Goal: Information Seeking & Learning: Learn about a topic

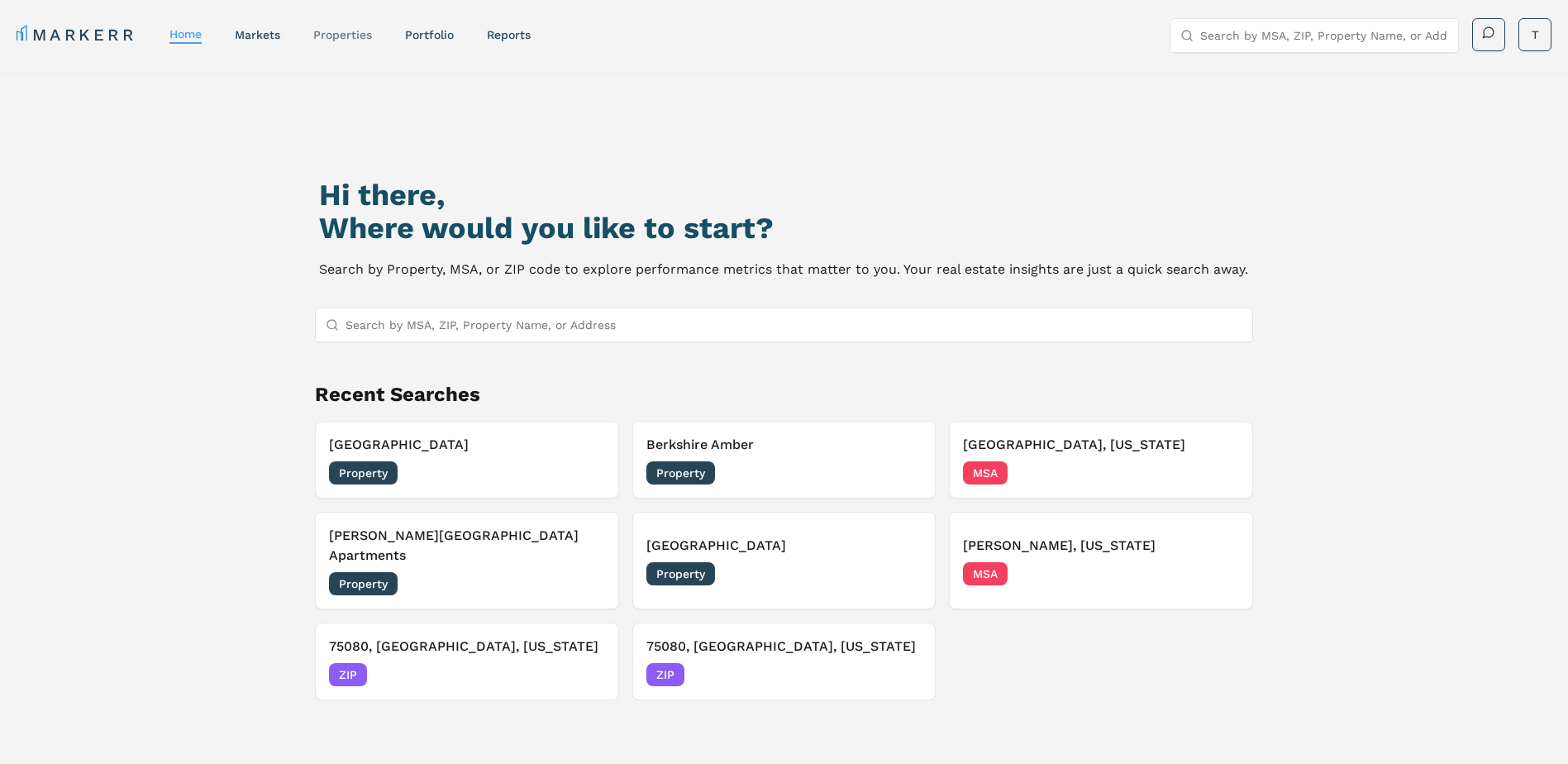
click at [362, 35] on link "properties" at bounding box center [342, 34] width 59 height 14
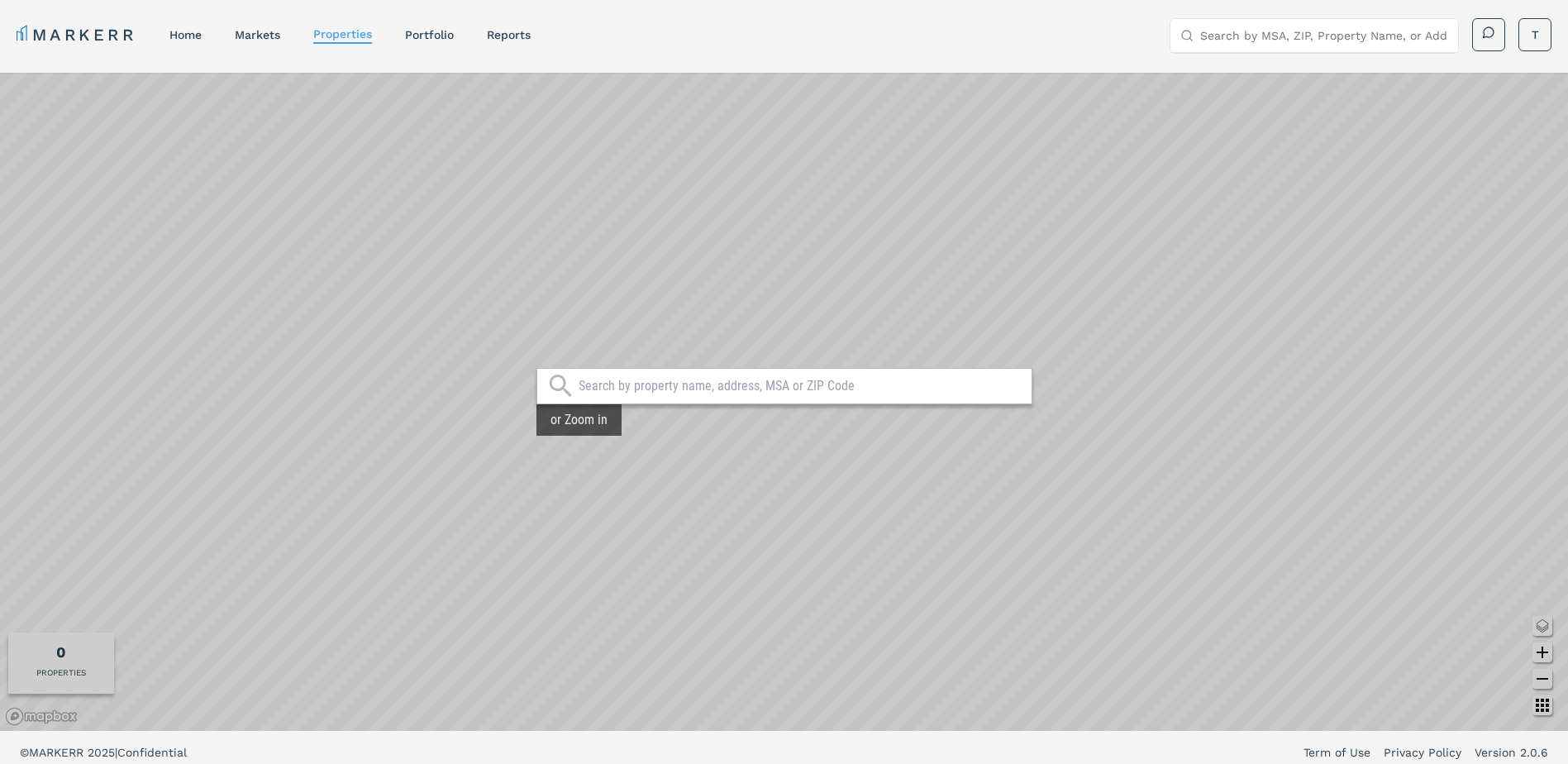
click at [820, 384] on input "text" at bounding box center [801, 387] width 445 height 16
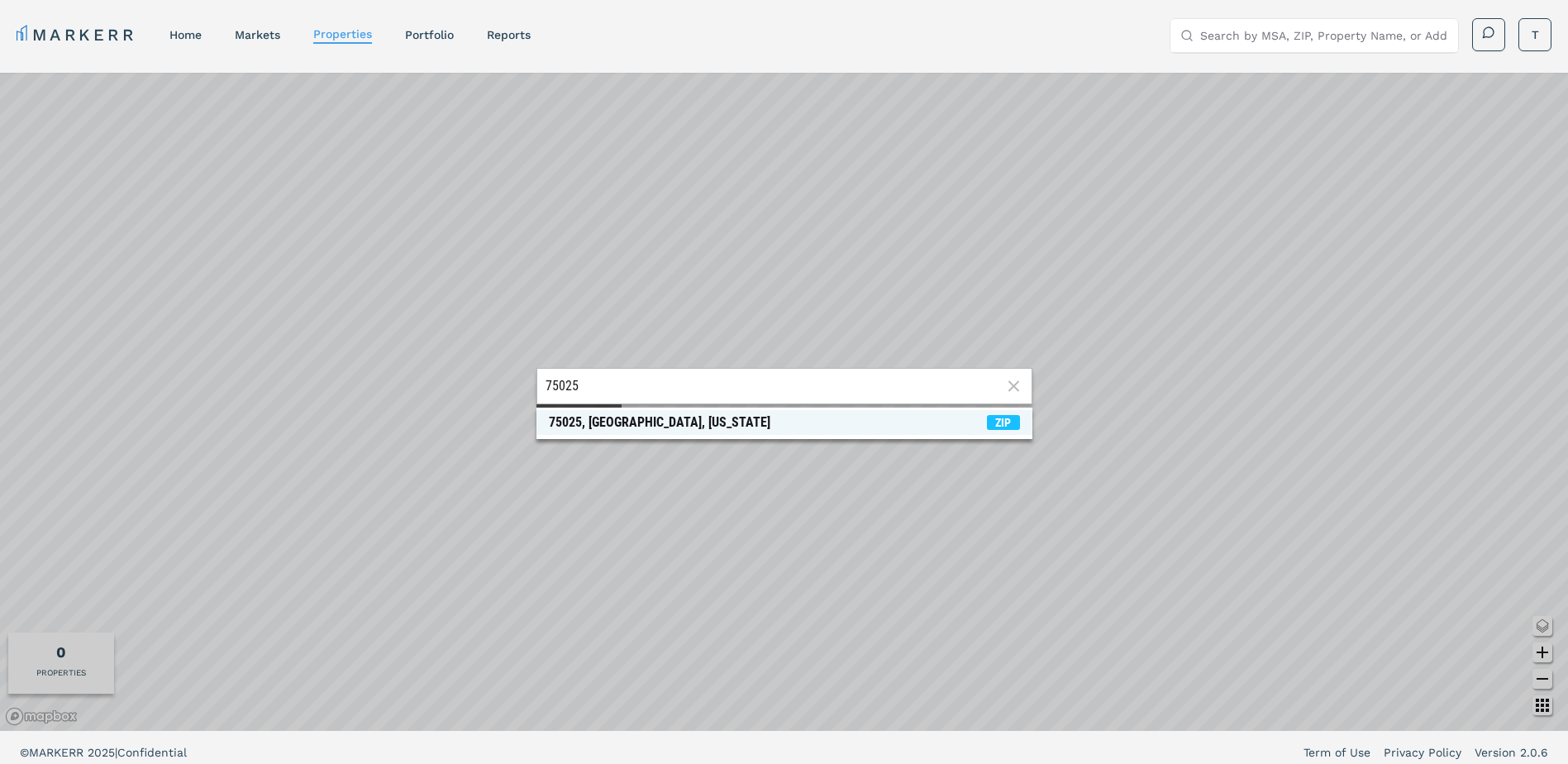
type input "75025"
click at [728, 433] on span "75025, [GEOGRAPHIC_DATA], [US_STATE] ZIP" at bounding box center [784, 422] width 496 height 24
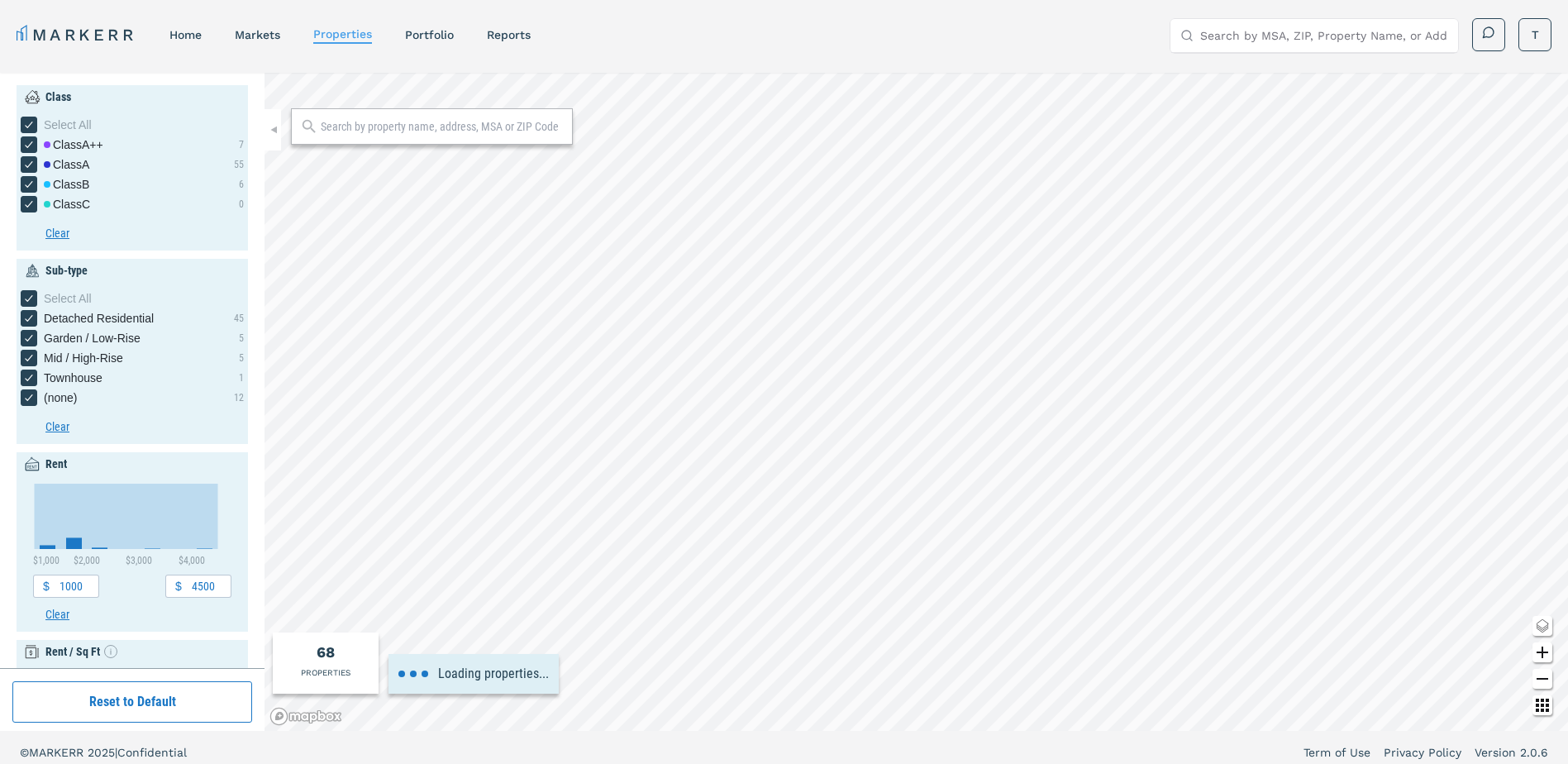
type input "5000"
type input "1880"
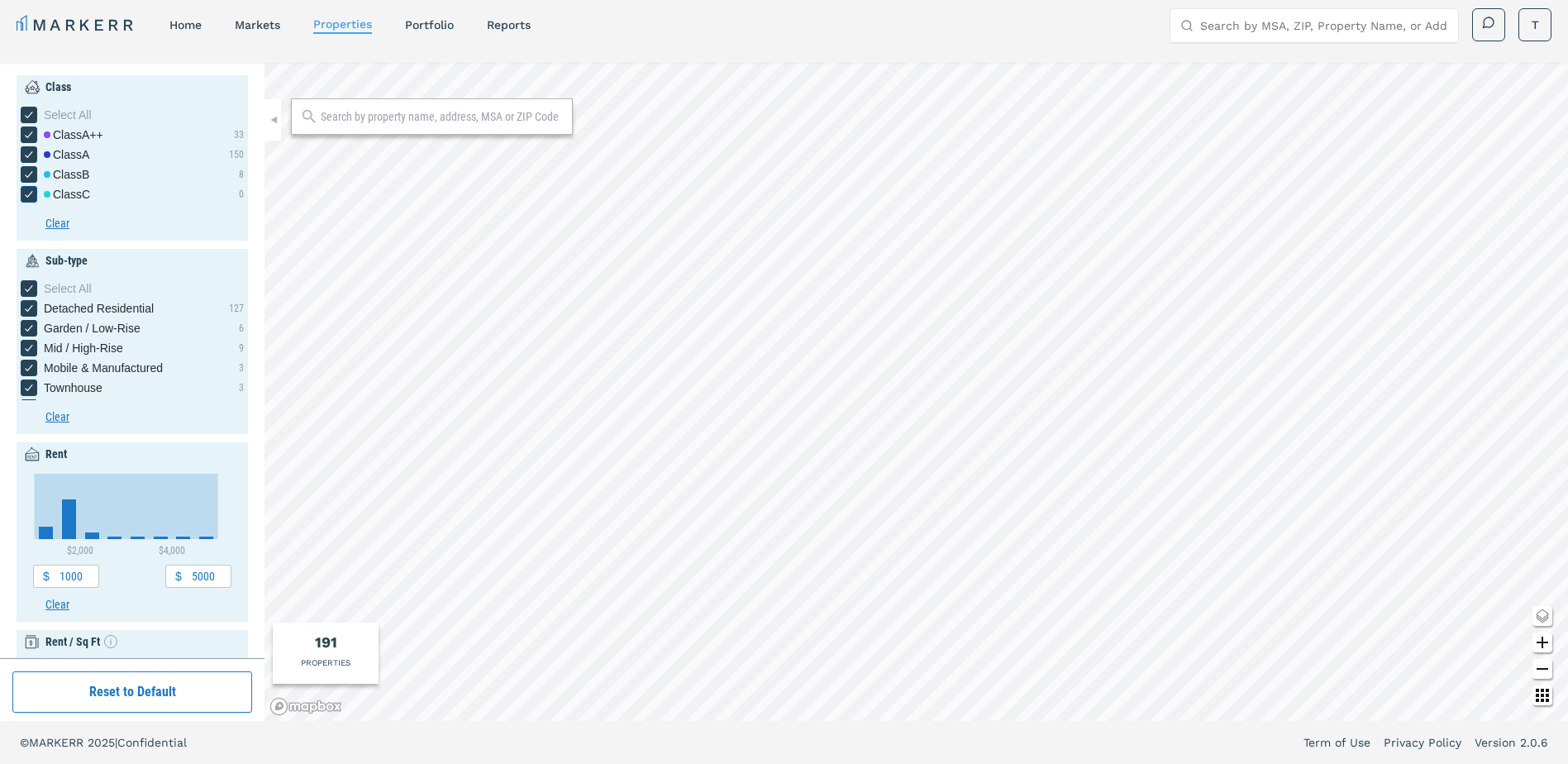
click at [24, 191] on icon "[object Object] checkbox input" at bounding box center [29, 194] width 14 height 14
click at [24, 191] on input "Class C" at bounding box center [26, 191] width 11 height 11
checkbox input "false"
click at [27, 172] on icon "[object Object] checkbox input" at bounding box center [29, 174] width 14 height 14
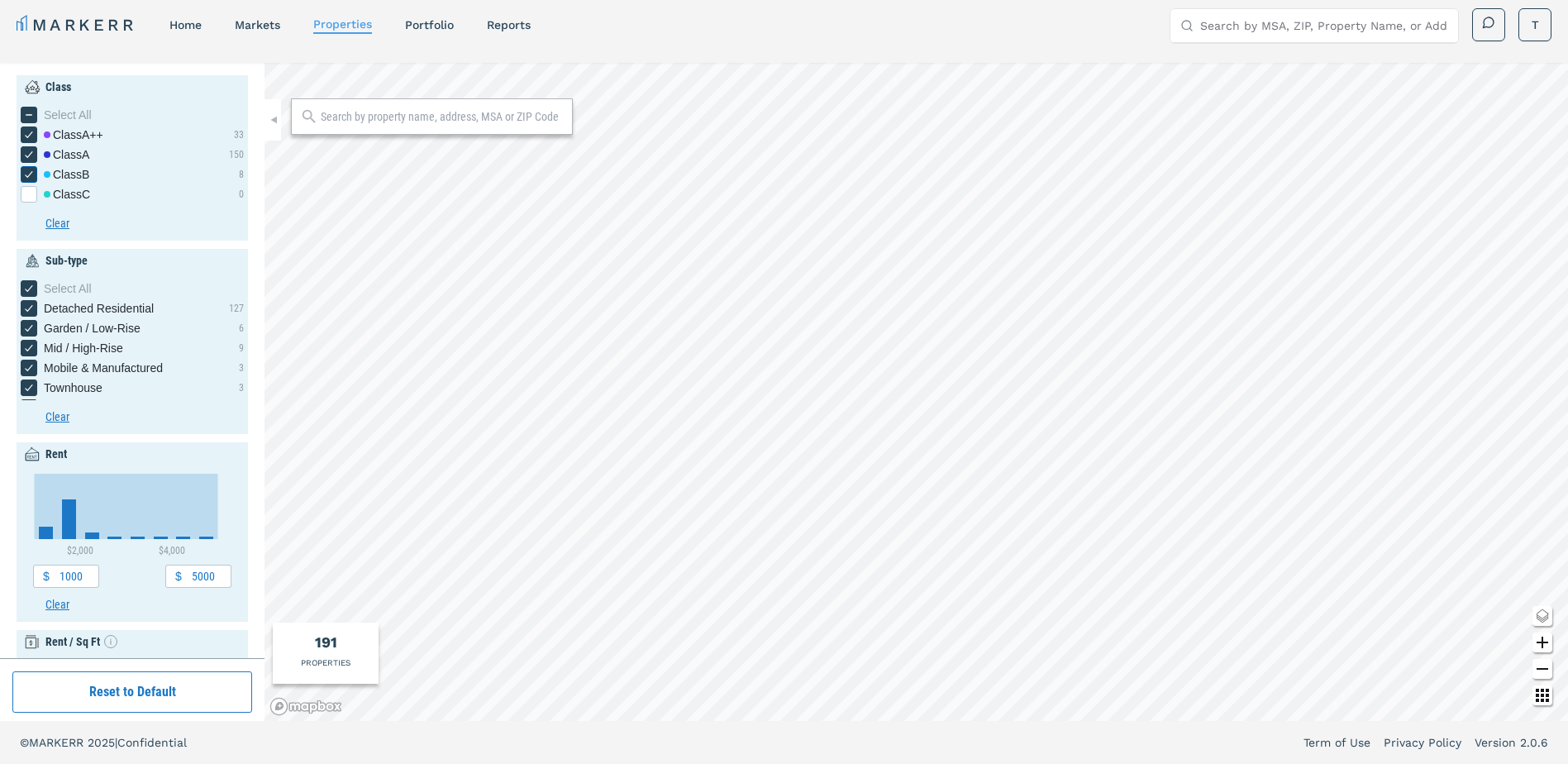
click at [27, 172] on input "Class B" at bounding box center [26, 172] width 11 height 11
checkbox input "false"
click at [339, 655] on div "183 PROPERTIES" at bounding box center [325, 654] width 106 height 61
click at [309, 636] on div "183 PROPERTIES" at bounding box center [325, 654] width 106 height 61
click at [316, 644] on div "183" at bounding box center [325, 642] width 24 height 23
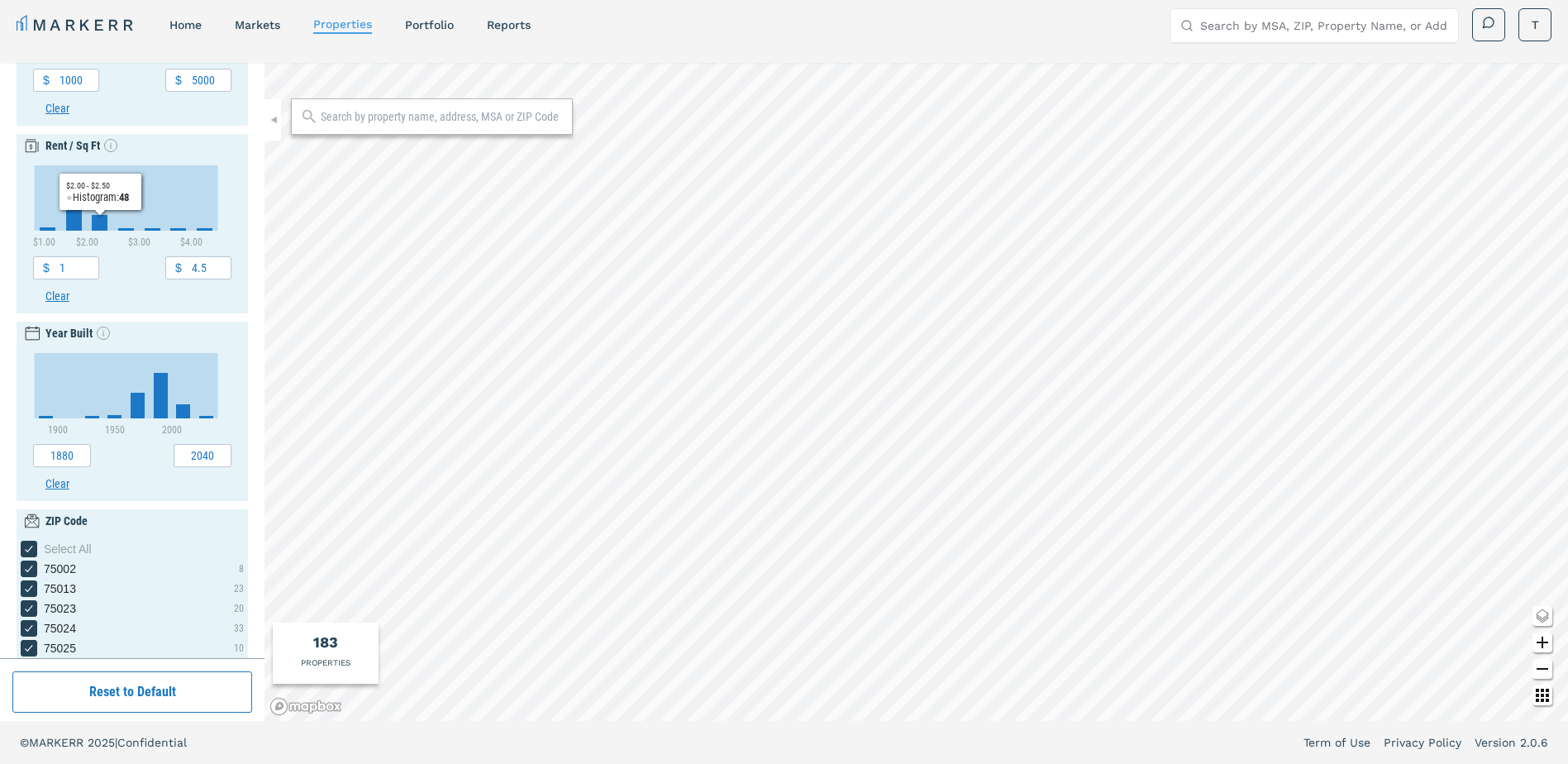
scroll to position [545, 0]
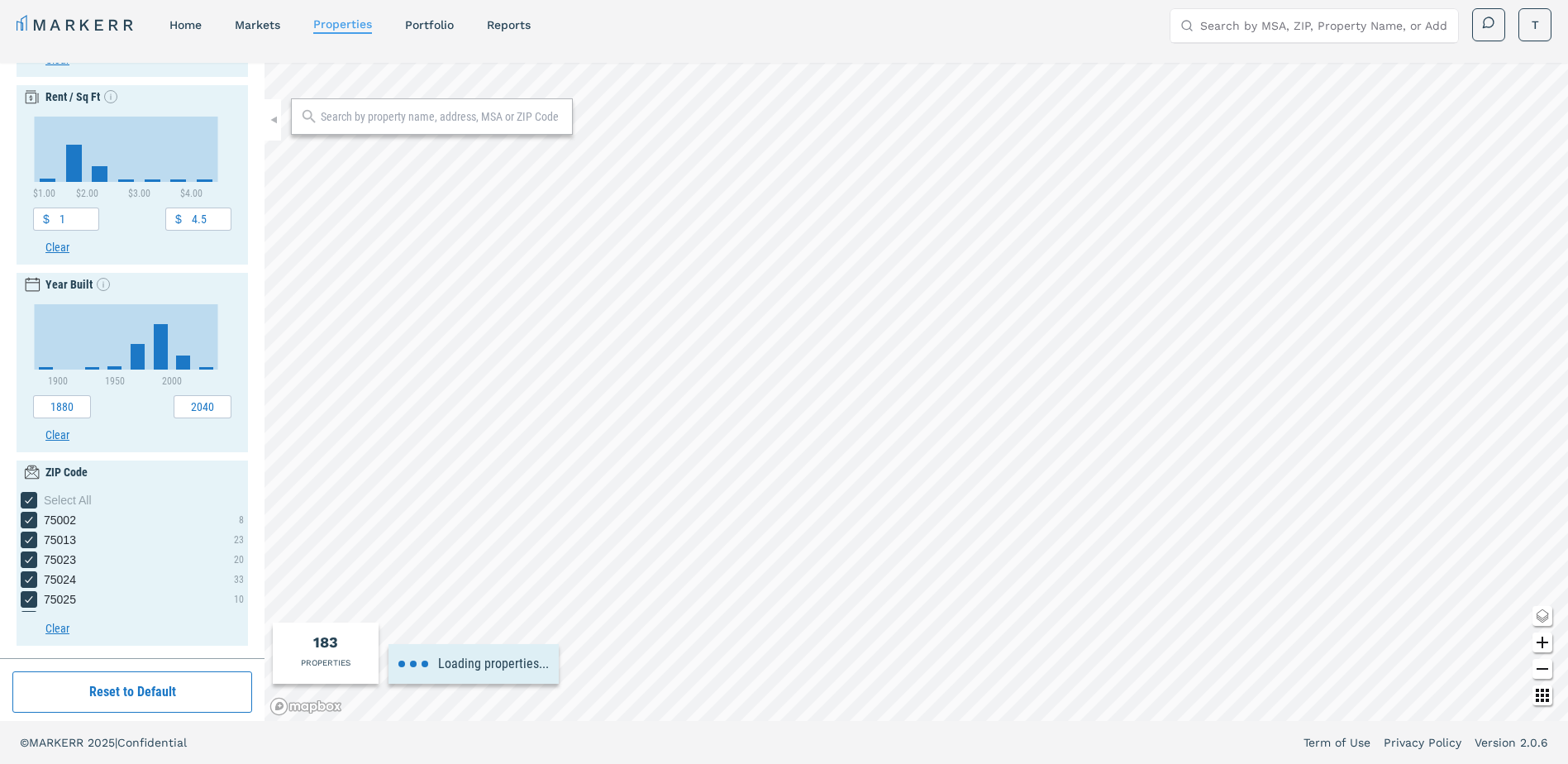
type input "4500"
type input "1950"
type input "2020"
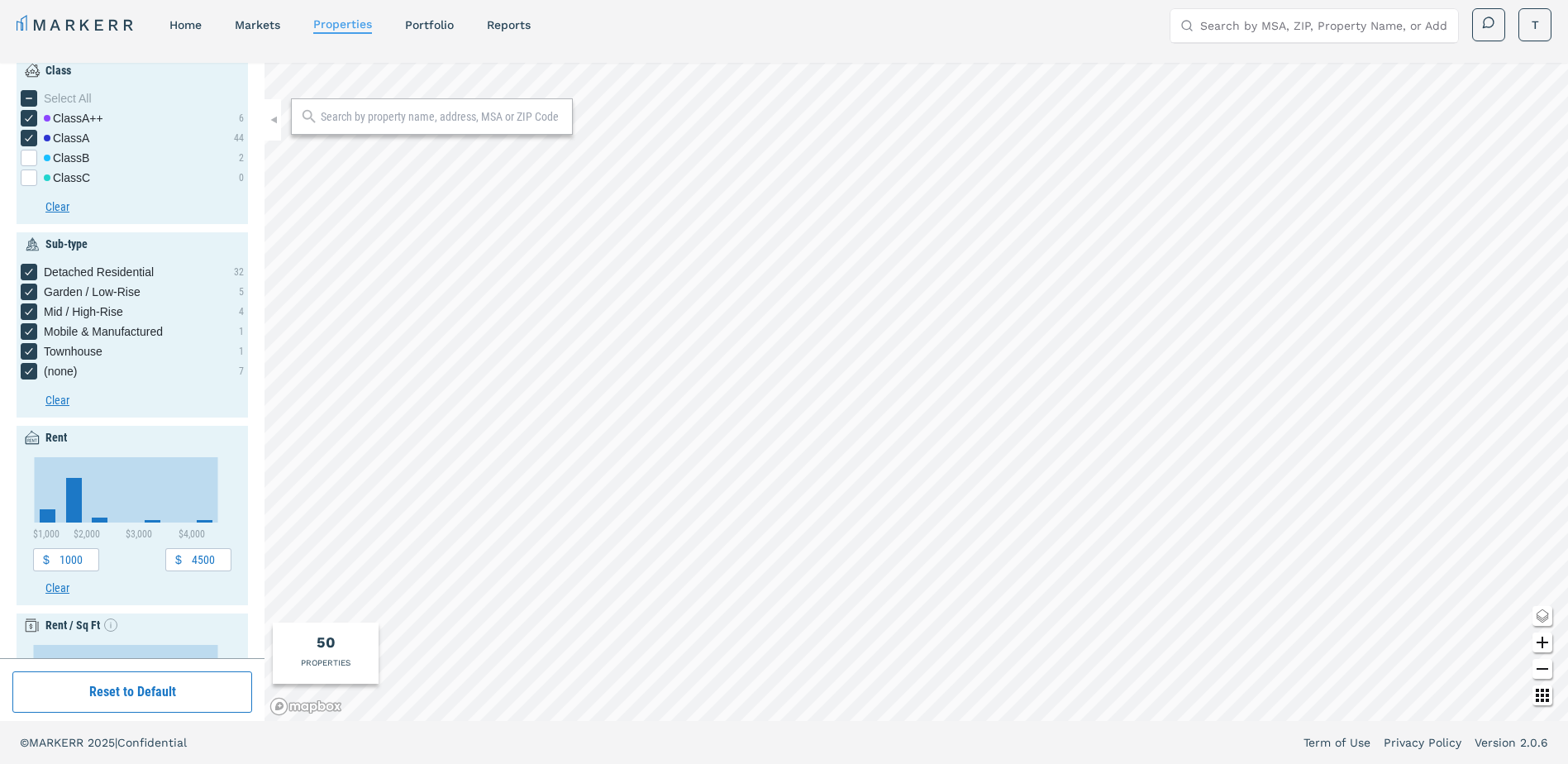
scroll to position [0, 0]
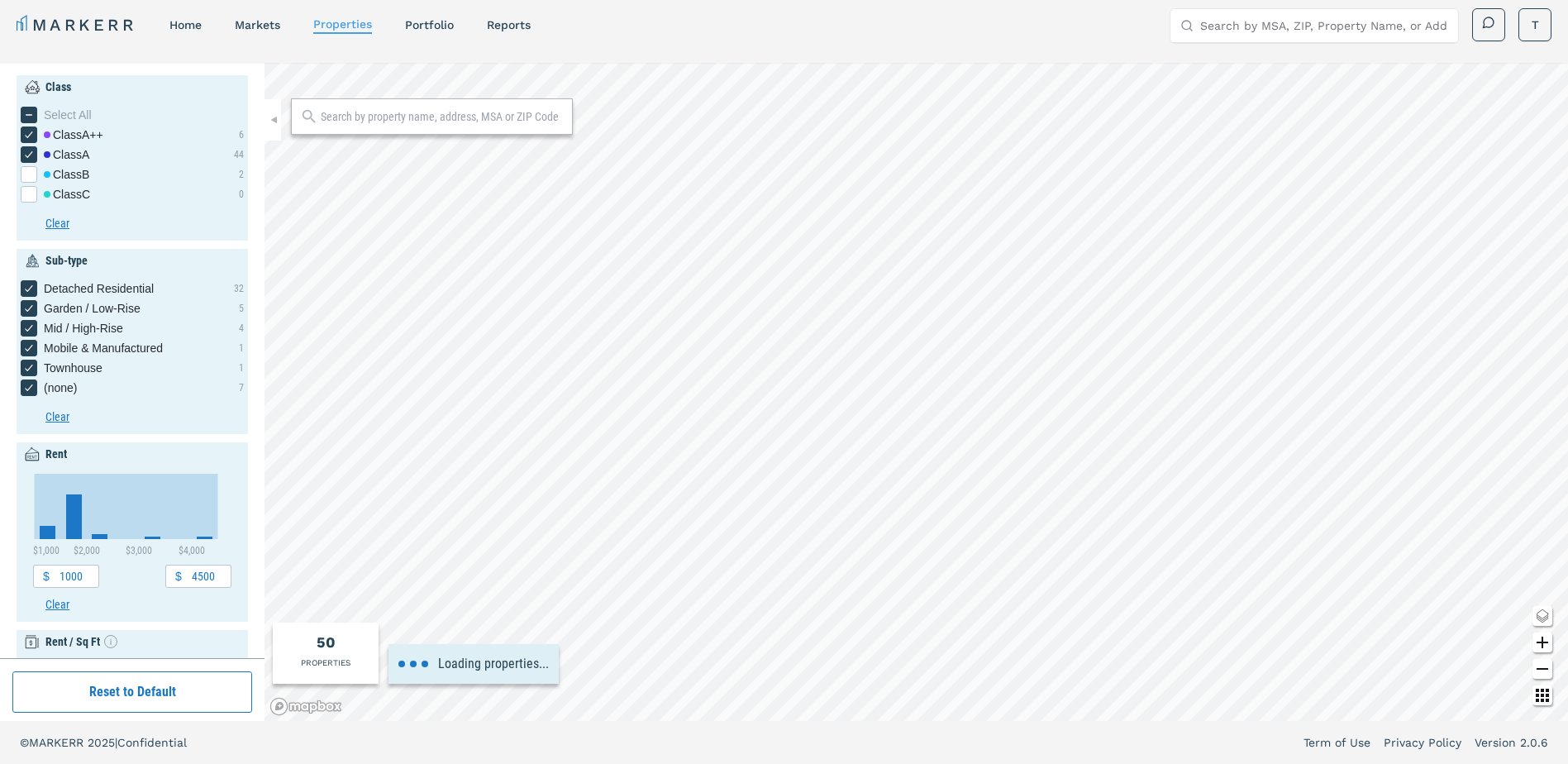
type input "2600"
type input "1.2"
type input "2.4"
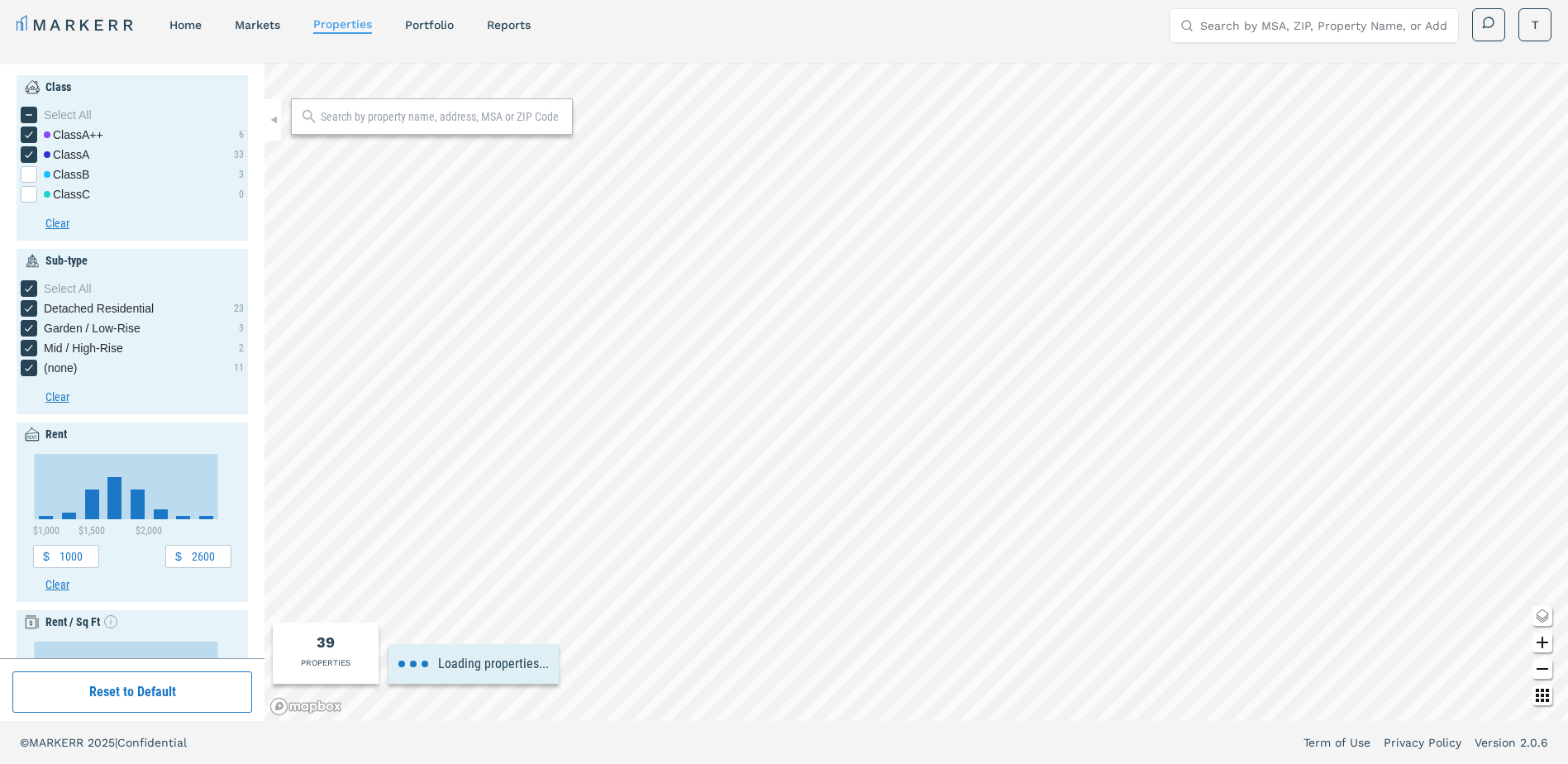
type input "1960"
type input "2030"
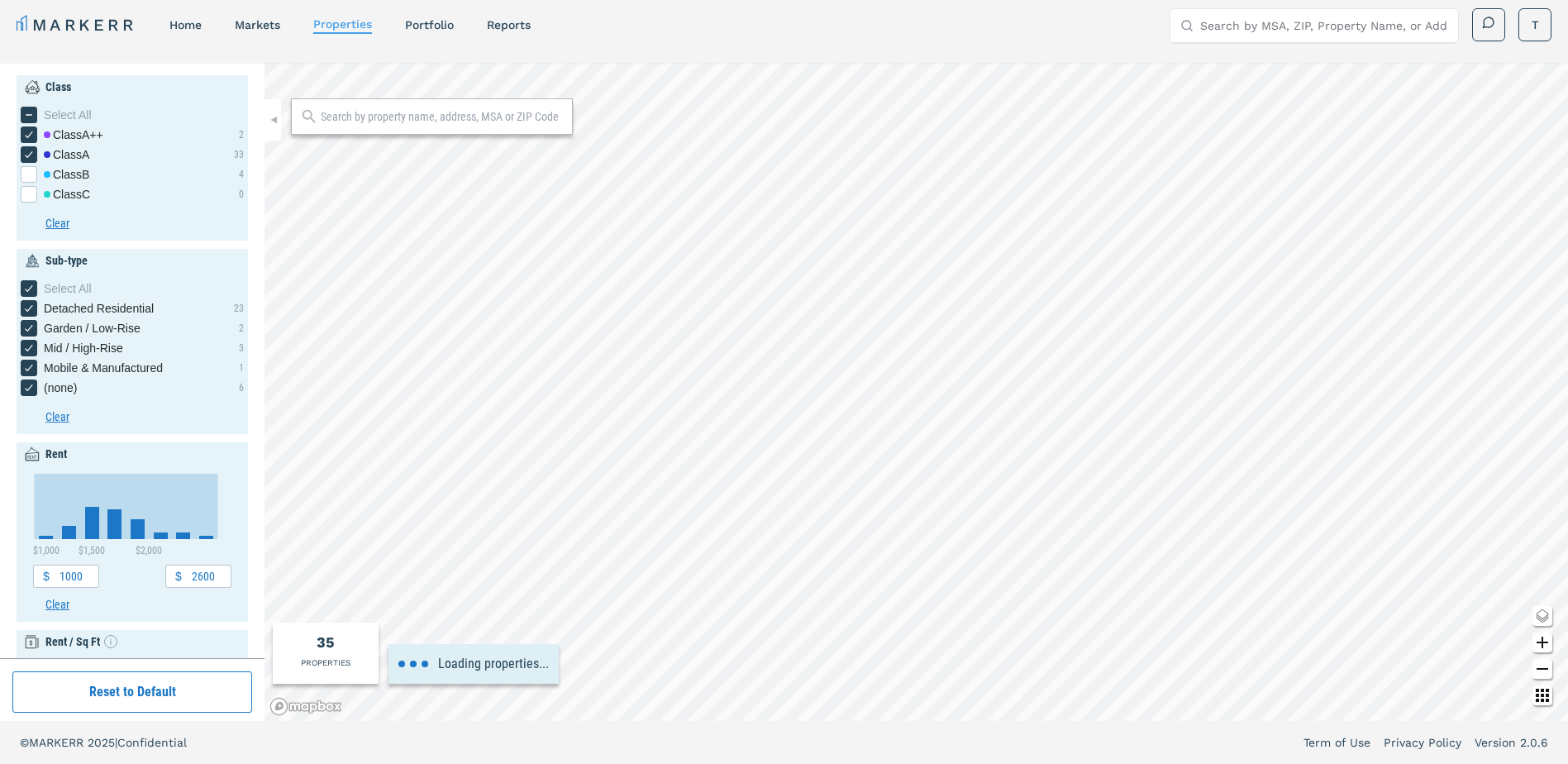
type input "1200"
type input "2400"
type input "1950"
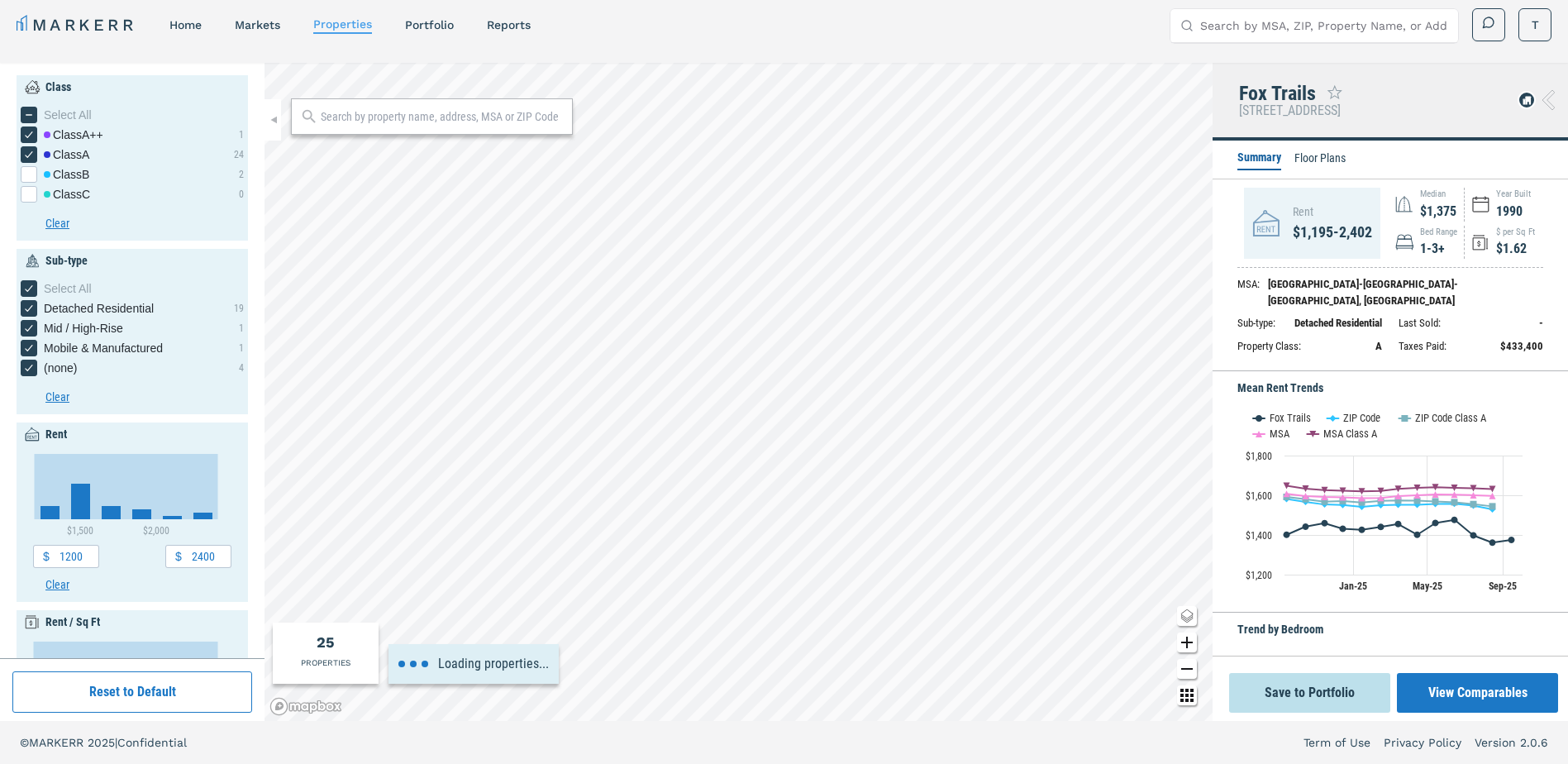
type input "1400"
type input "1750"
type input "1.5"
type input "2"
type input "1970"
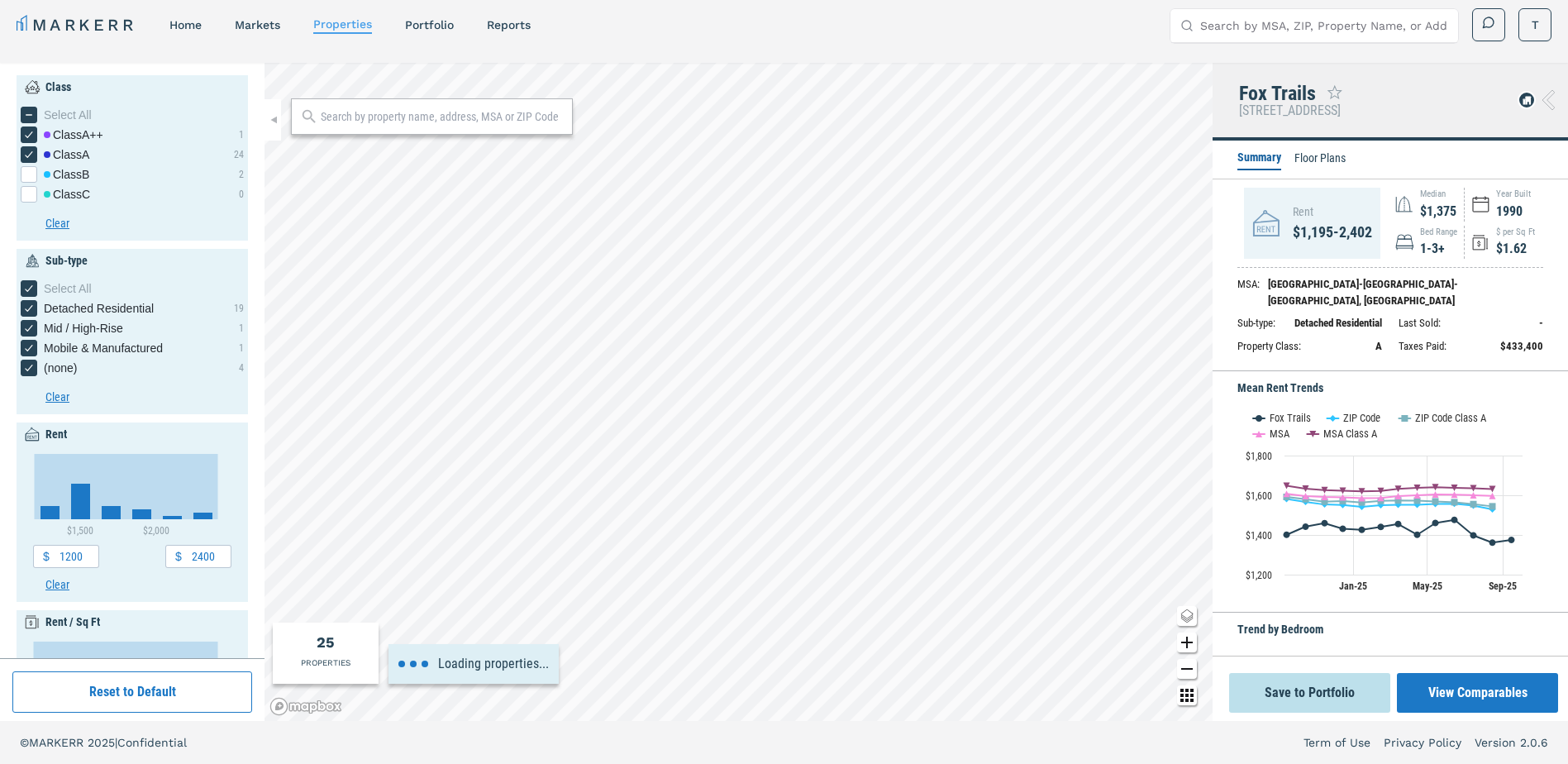
type input "2010"
